Goal: Book appointment/travel/reservation

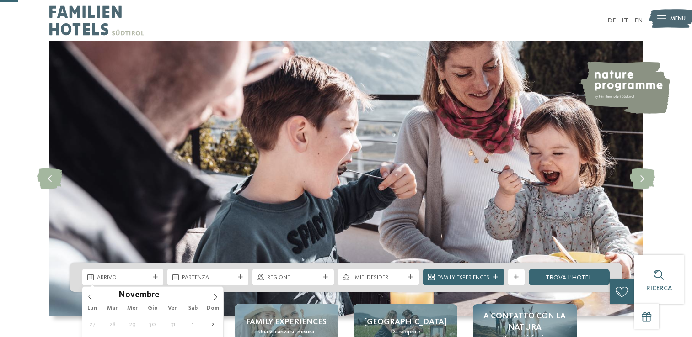
click at [210, 287] on span at bounding box center [216, 295] width 16 height 16
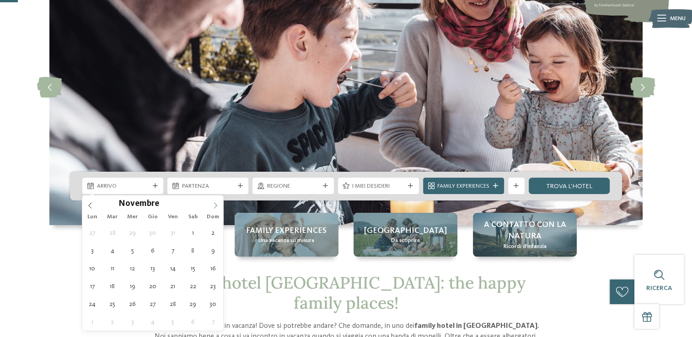
drag, startPoint x: 0, startPoint y: 0, endPoint x: 210, endPoint y: 206, distance: 294.1
click at [210, 206] on span at bounding box center [216, 204] width 16 height 16
type input "****"
click at [210, 206] on span at bounding box center [216, 204] width 16 height 16
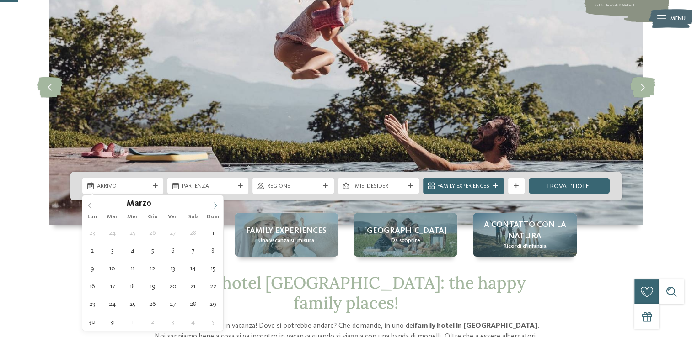
click at [210, 206] on span at bounding box center [216, 204] width 16 height 16
type div "[DATE]"
type input "****"
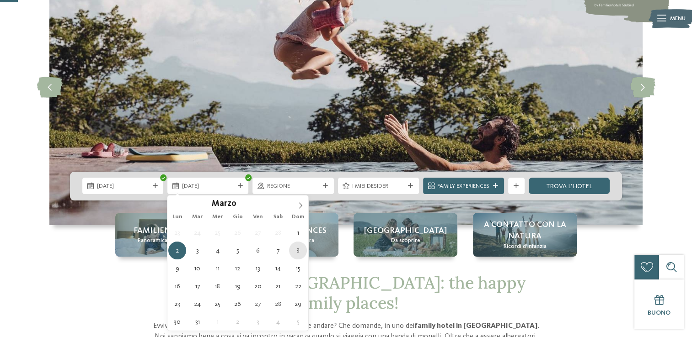
type div "[DATE]"
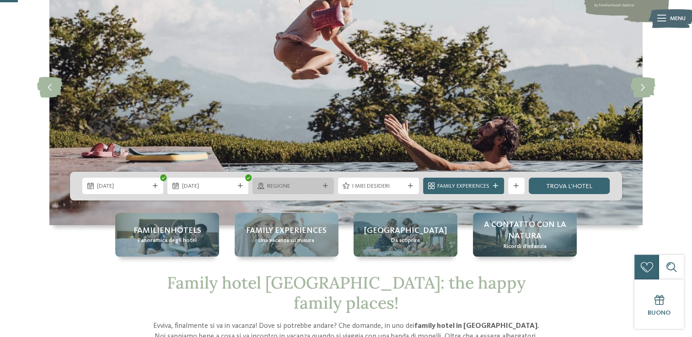
click at [325, 185] on icon at bounding box center [325, 186] width 5 height 5
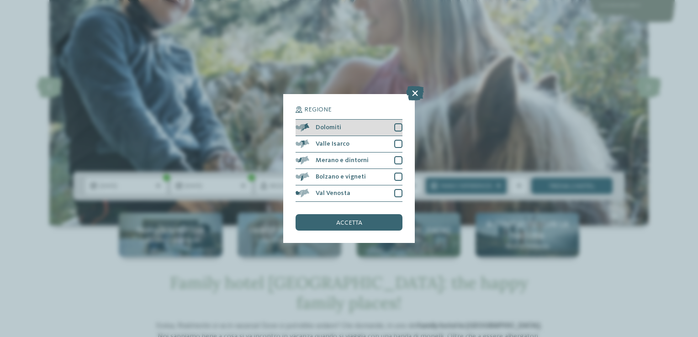
click at [399, 124] on div at bounding box center [398, 127] width 8 height 8
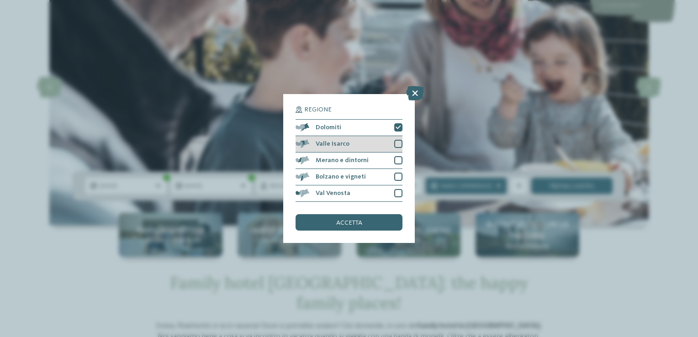
click at [395, 140] on div at bounding box center [398, 144] width 8 height 8
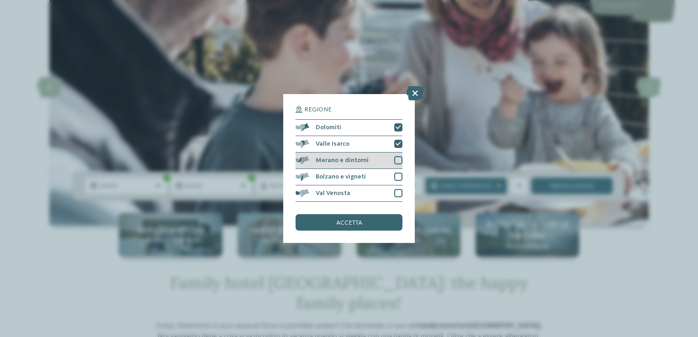
click at [395, 156] on div at bounding box center [398, 160] width 8 height 8
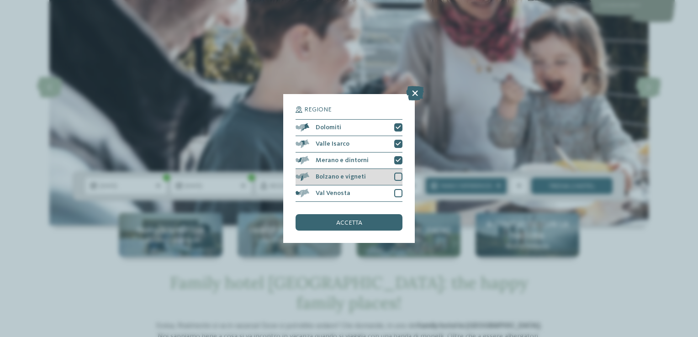
click at [397, 177] on div at bounding box center [398, 177] width 8 height 8
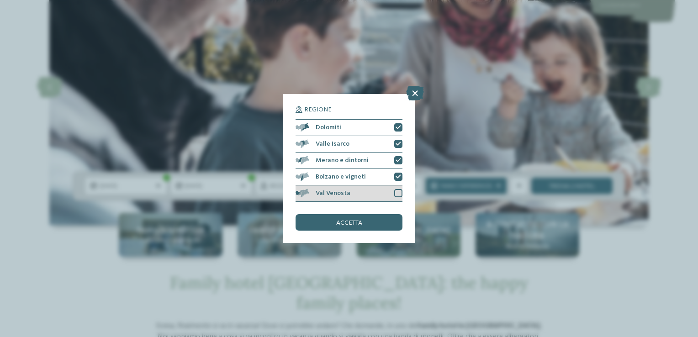
click at [395, 194] on div at bounding box center [398, 193] width 8 height 8
click at [358, 218] on div "accetta" at bounding box center [349, 222] width 107 height 16
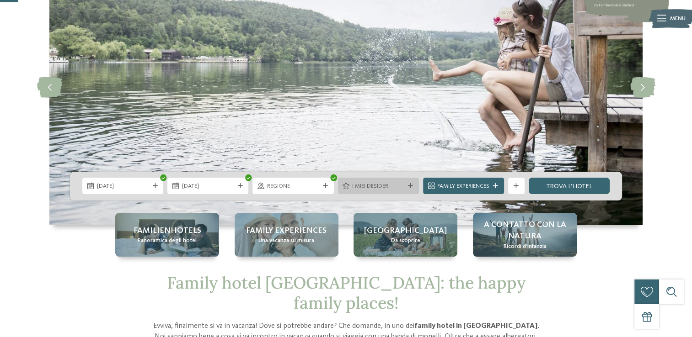
click at [402, 187] on span "I miei desideri" at bounding box center [378, 186] width 52 height 8
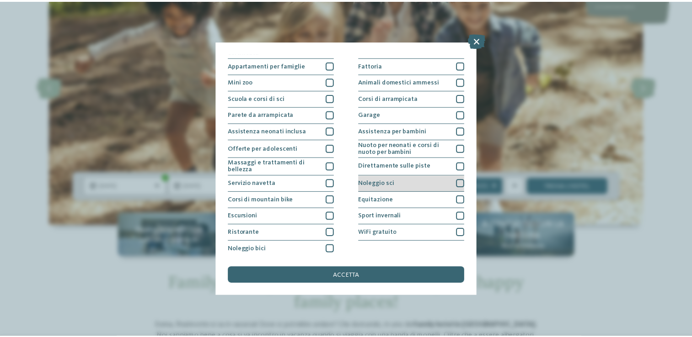
scroll to position [95, 0]
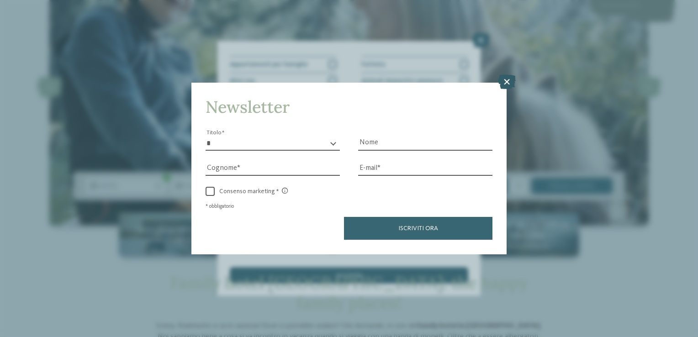
click at [509, 86] on icon at bounding box center [507, 82] width 18 height 15
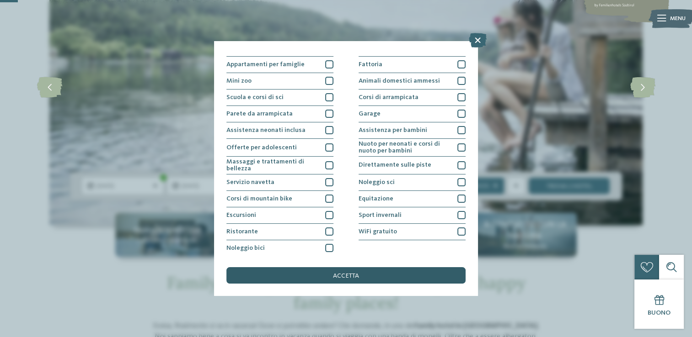
click at [348, 277] on span "accetta" at bounding box center [346, 276] width 26 height 6
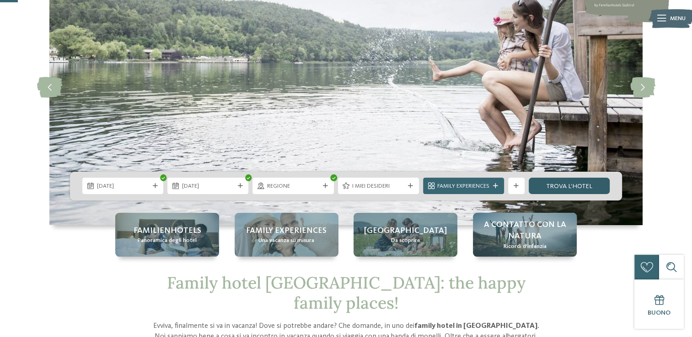
click at [559, 186] on link "trova l’hotel" at bounding box center [568, 186] width 81 height 16
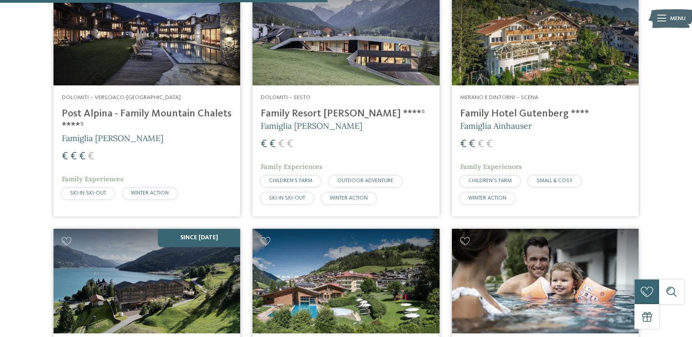
scroll to position [859, 0]
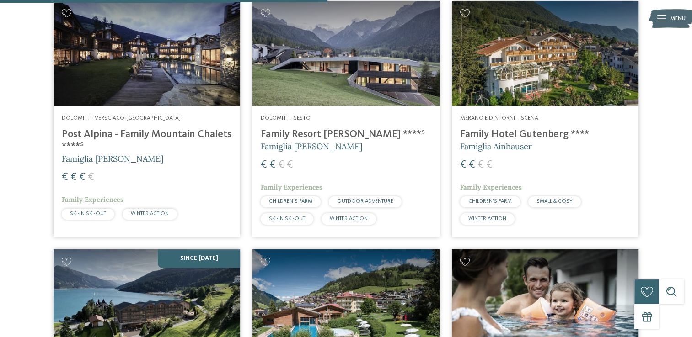
click at [183, 151] on h4 "Post Alpina - Family Mountain Chalets ****ˢ" at bounding box center [147, 140] width 170 height 25
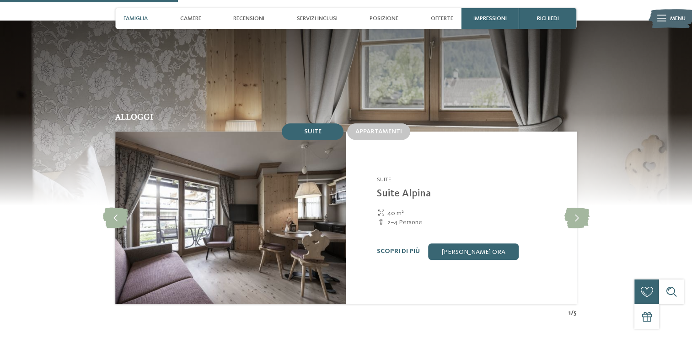
scroll to position [868, 0]
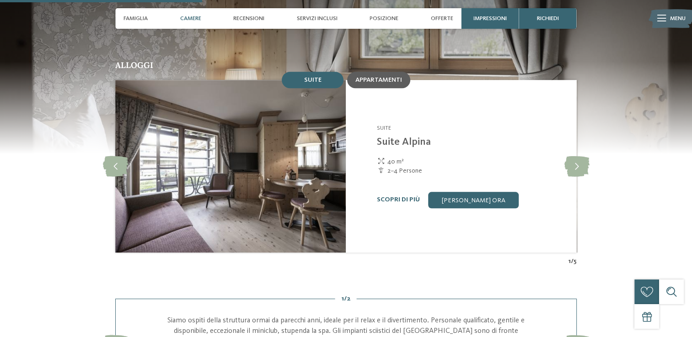
click at [364, 77] on span "Appartamenti" at bounding box center [378, 80] width 47 height 6
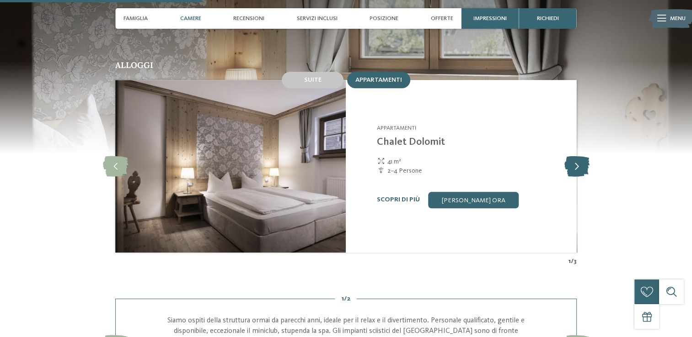
click at [576, 156] on icon at bounding box center [576, 166] width 25 height 21
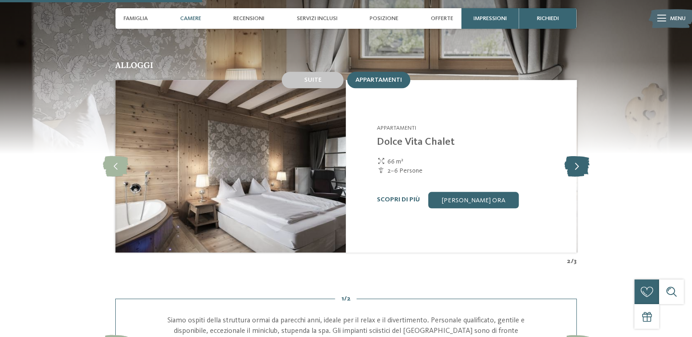
click at [576, 156] on icon at bounding box center [576, 166] width 25 height 21
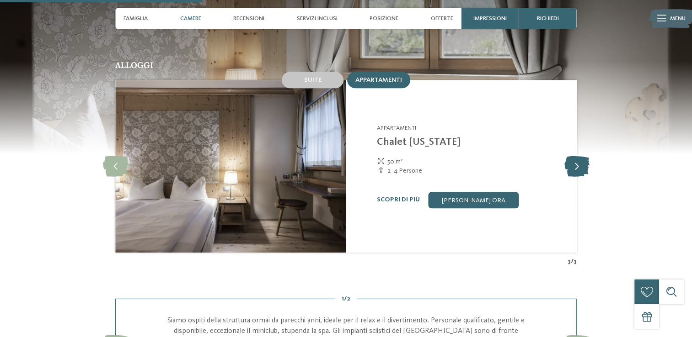
click at [576, 156] on icon at bounding box center [576, 166] width 25 height 21
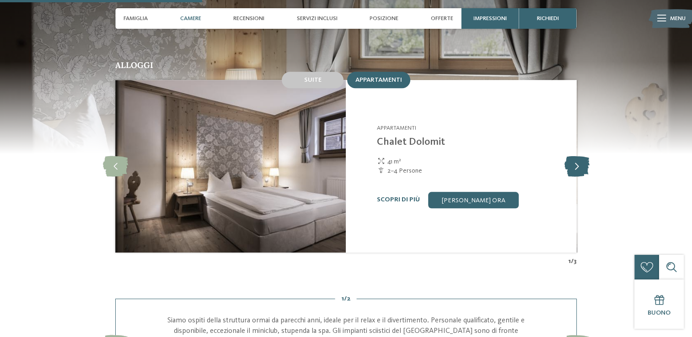
click at [576, 156] on icon at bounding box center [576, 166] width 25 height 21
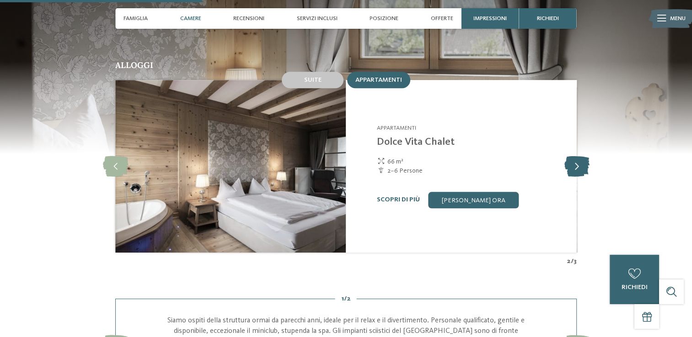
click at [576, 156] on icon at bounding box center [576, 166] width 25 height 21
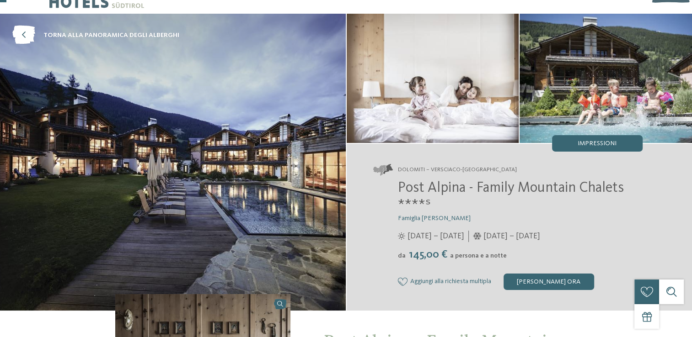
scroll to position [0, 0]
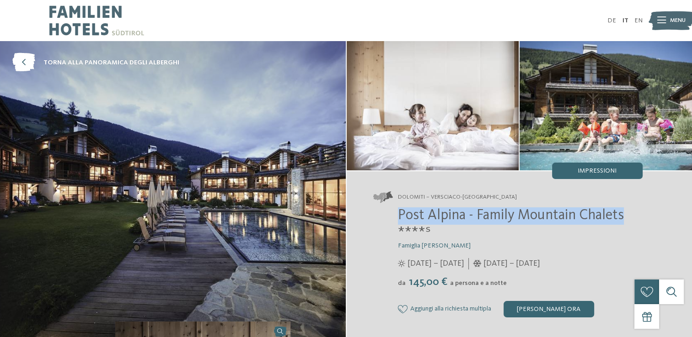
drag, startPoint x: 400, startPoint y: 214, endPoint x: 629, endPoint y: 218, distance: 228.6
click at [629, 218] on h2 "Post Alpina - Family Mountain Chalets ****ˢ" at bounding box center [520, 225] width 245 height 35
drag, startPoint x: 629, startPoint y: 218, endPoint x: 597, endPoint y: 209, distance: 32.8
copy span "Post Alpina - Family Mountain Chalets"
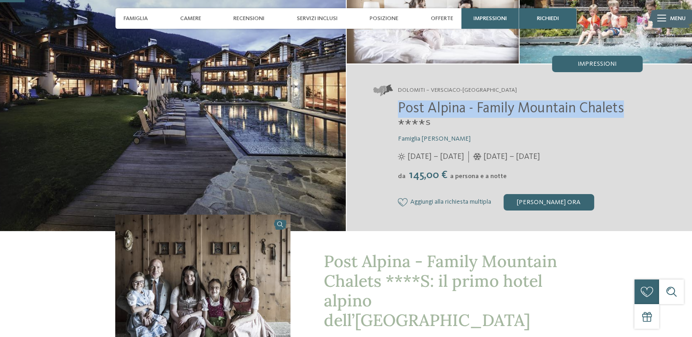
scroll to position [91, 0]
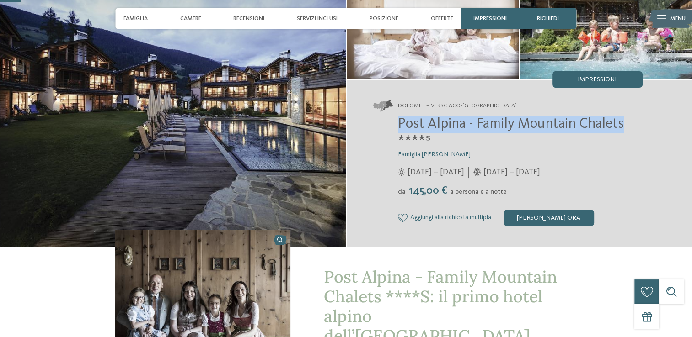
copy span "Post Alpina - Family Mountain Chalets"
